Goal: Task Accomplishment & Management: Manage account settings

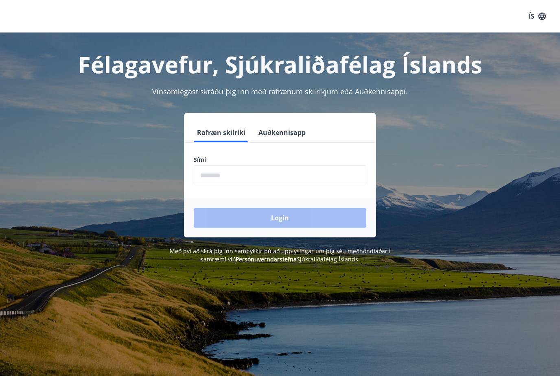
click at [296, 184] on input "phone" at bounding box center [280, 176] width 172 height 20
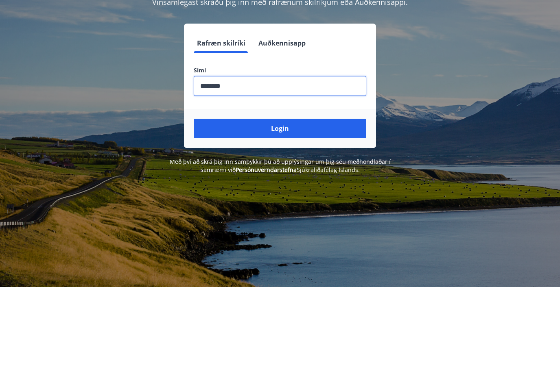
type input "********"
click at [214, 208] on button "Login" at bounding box center [280, 218] width 172 height 20
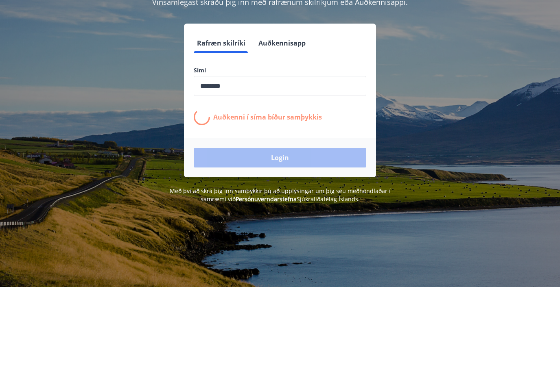
scroll to position [89, 0]
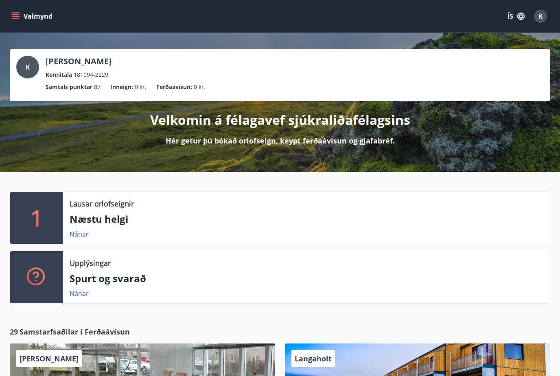
click at [15, 12] on button "Valmynd" at bounding box center [33, 16] width 46 height 15
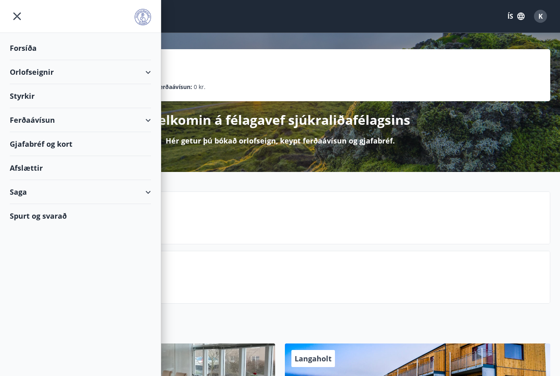
click at [37, 142] on div "Gjafabréf og kort" at bounding box center [80, 144] width 141 height 24
click at [537, 11] on div "K" at bounding box center [540, 16] width 13 height 13
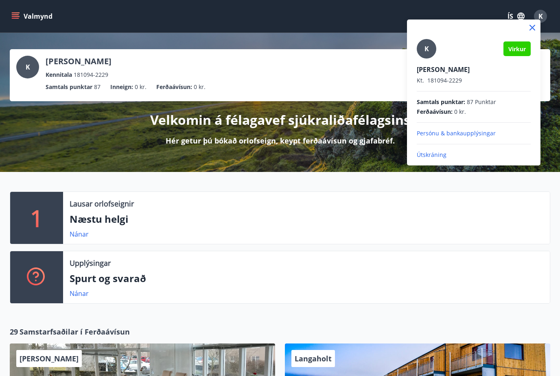
click at [439, 155] on p "Útskráning" at bounding box center [474, 155] width 114 height 8
